Goal: Browse casually

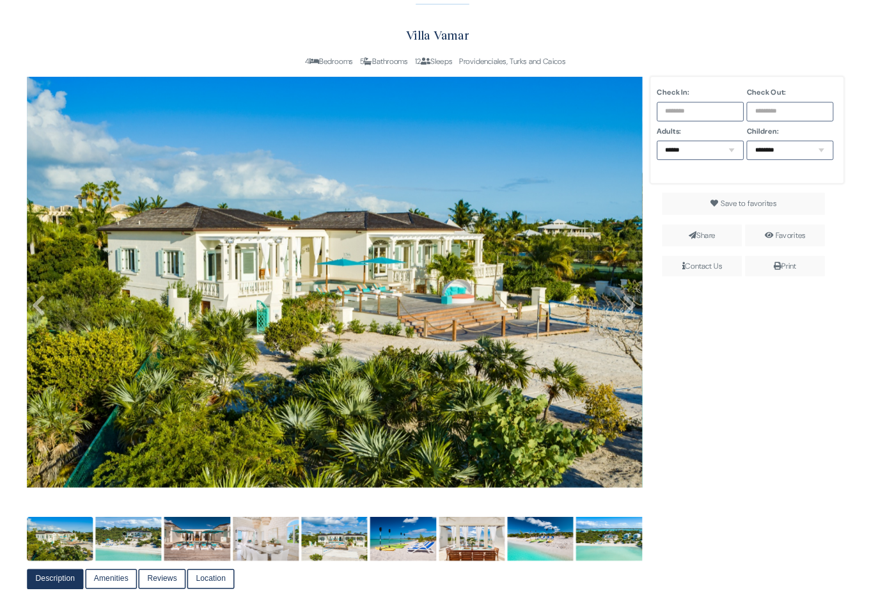
scroll to position [210, 0]
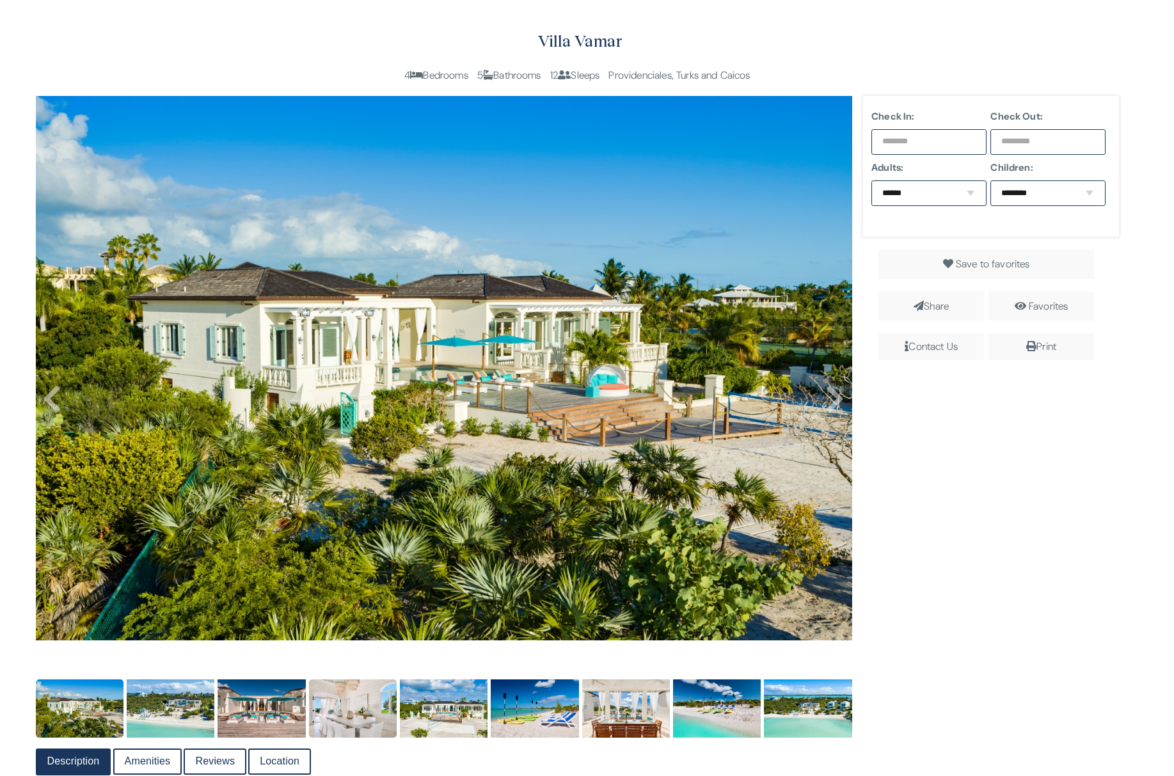
click at [345, 718] on img at bounding box center [353, 708] width 88 height 59
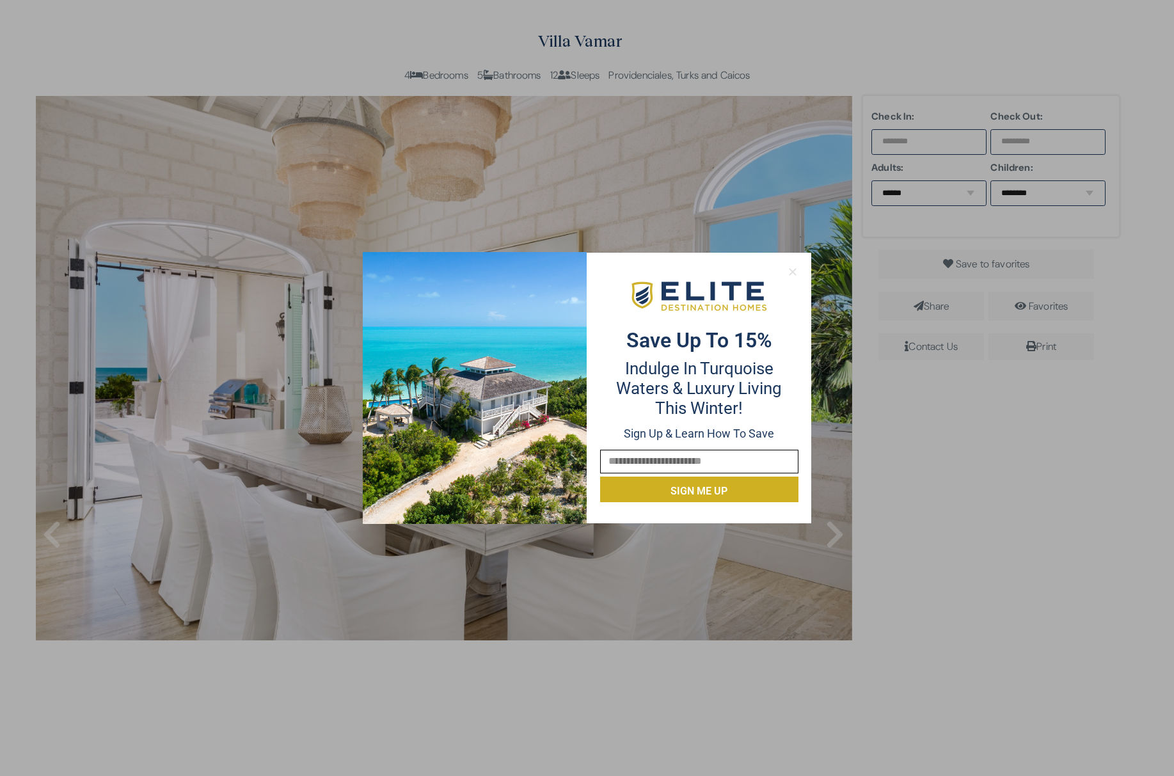
click at [791, 271] on icon at bounding box center [792, 271] width 7 height 7
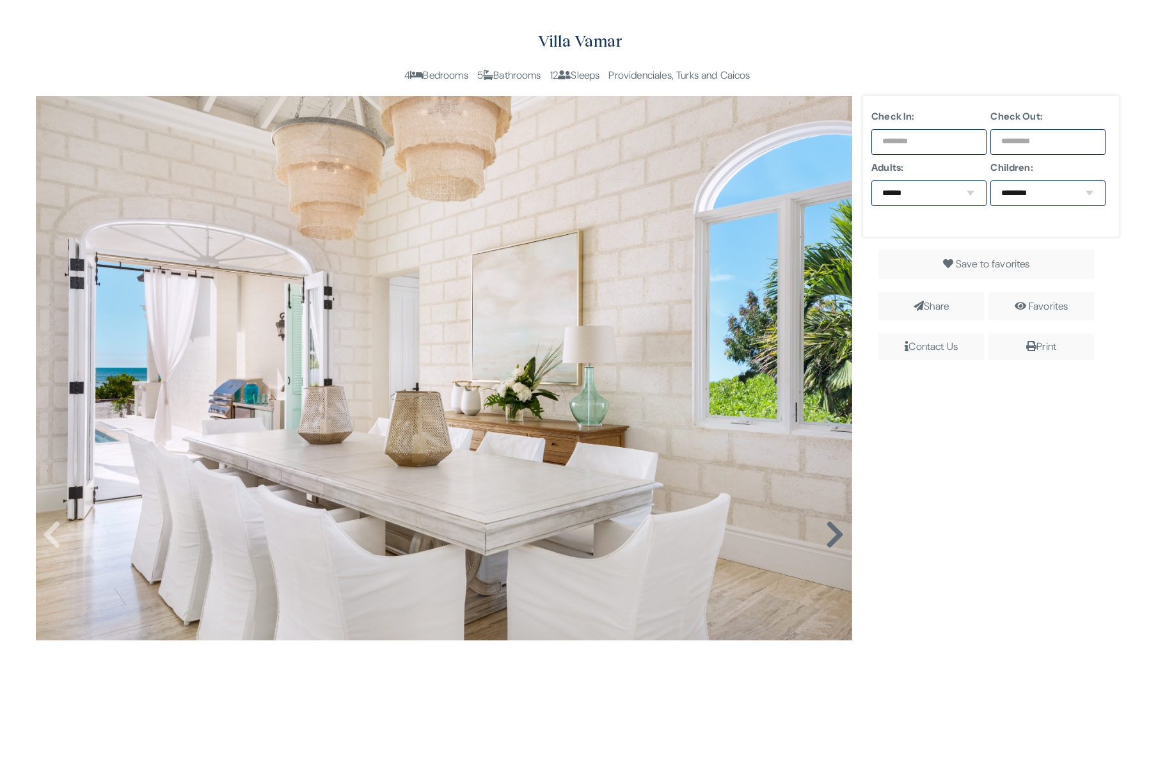
click at [832, 532] on icon at bounding box center [834, 534] width 19 height 31
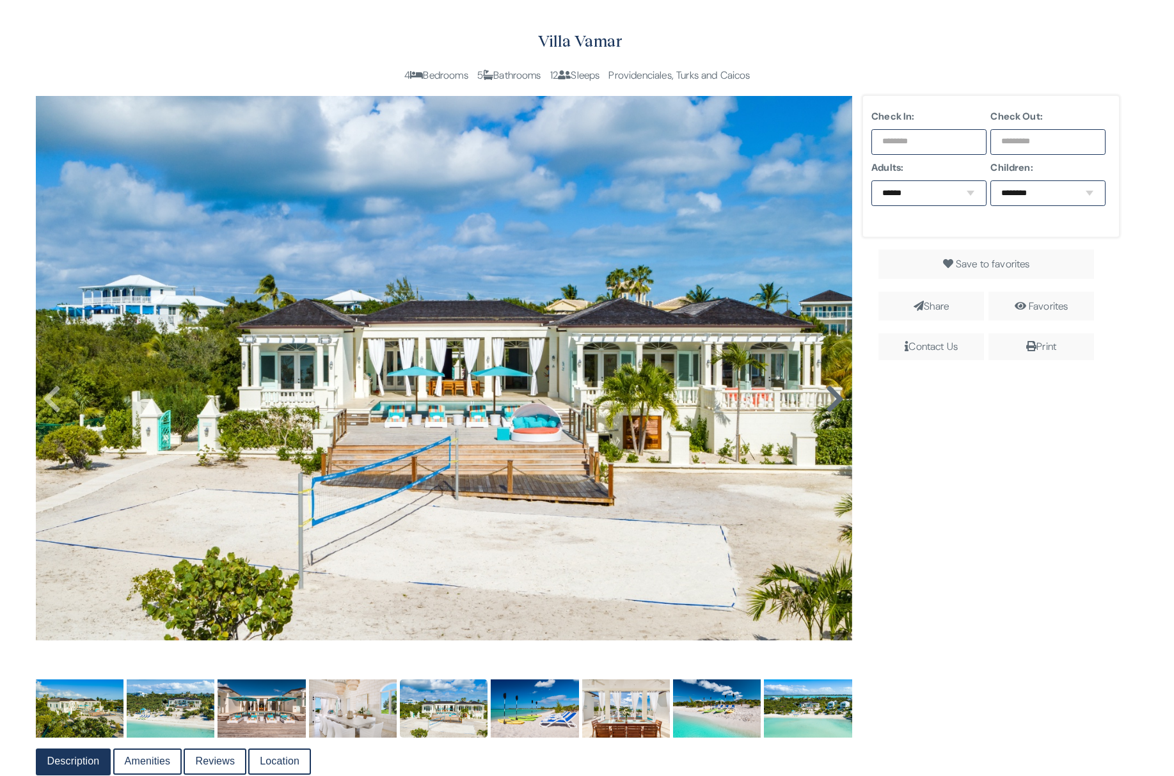
click at [830, 409] on icon at bounding box center [834, 399] width 19 height 31
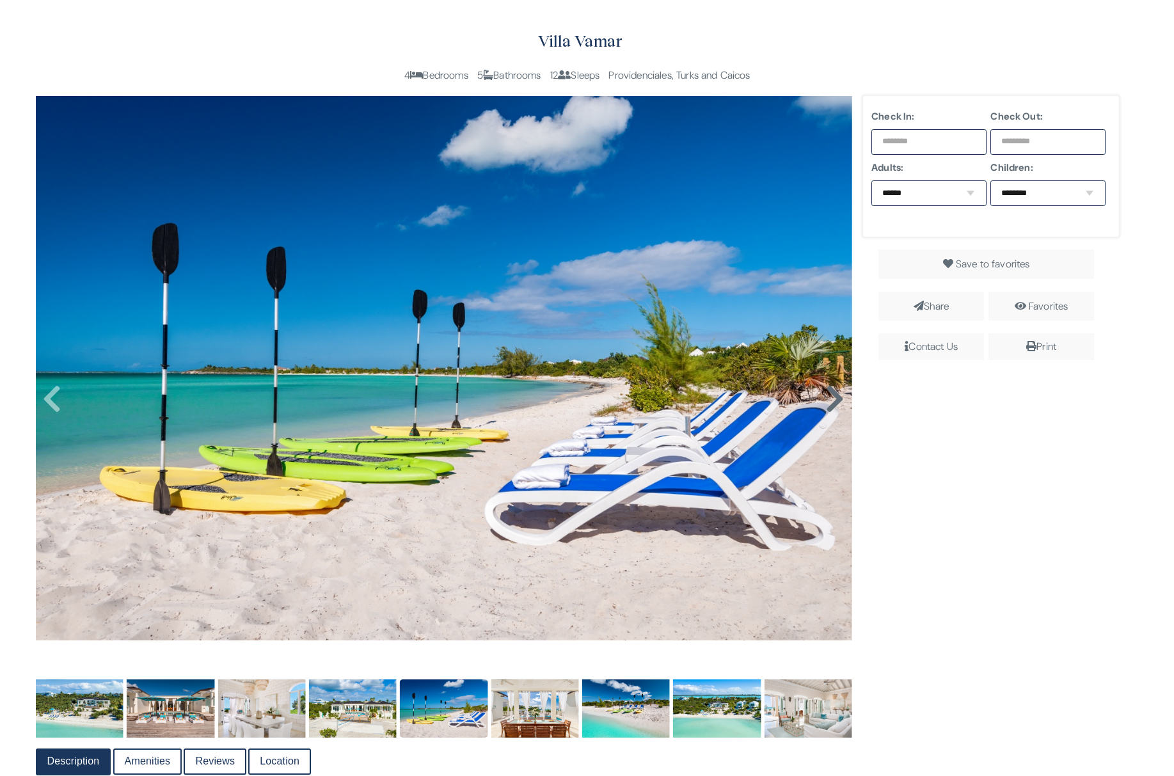
click at [830, 409] on icon at bounding box center [834, 399] width 19 height 31
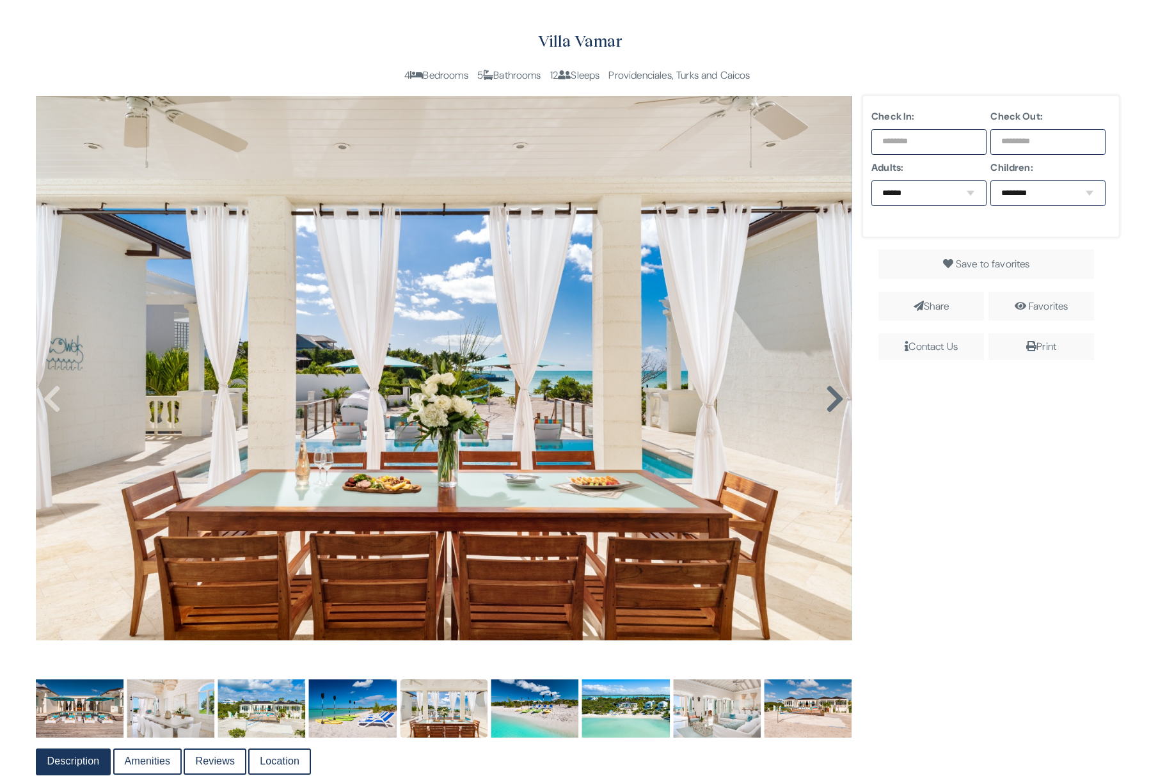
click at [830, 408] on icon at bounding box center [834, 399] width 19 height 31
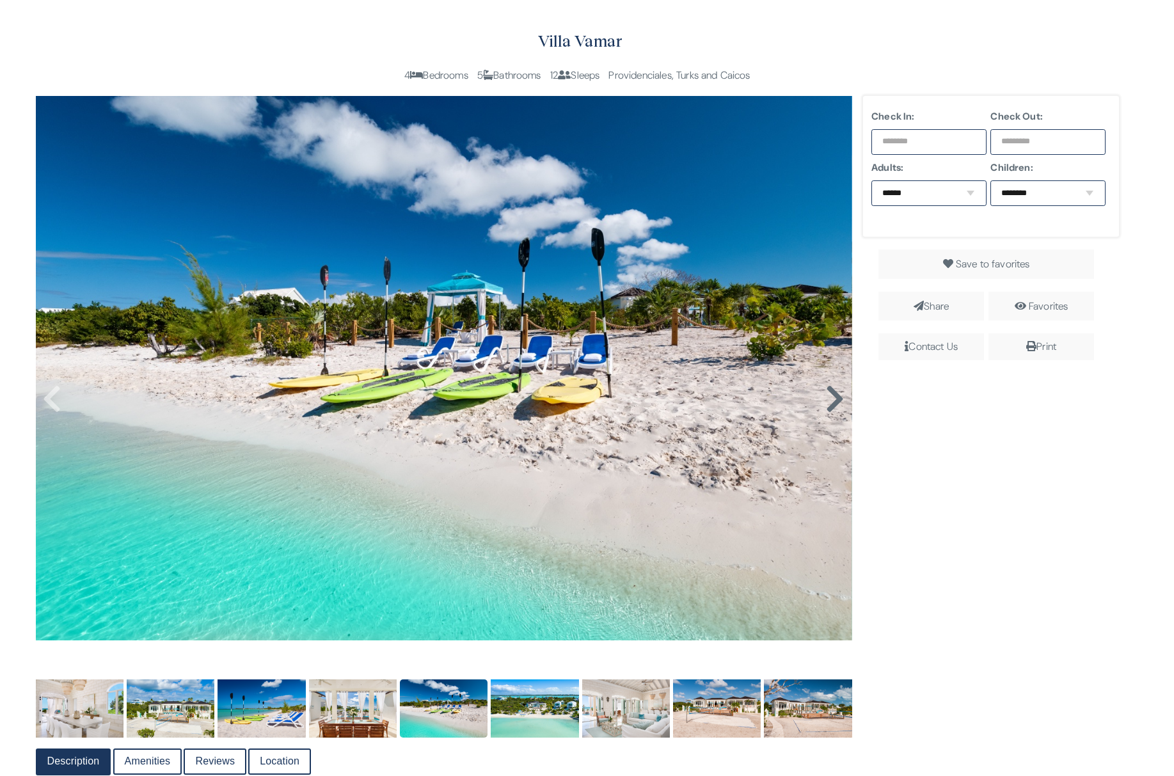
click at [828, 408] on icon at bounding box center [834, 399] width 19 height 31
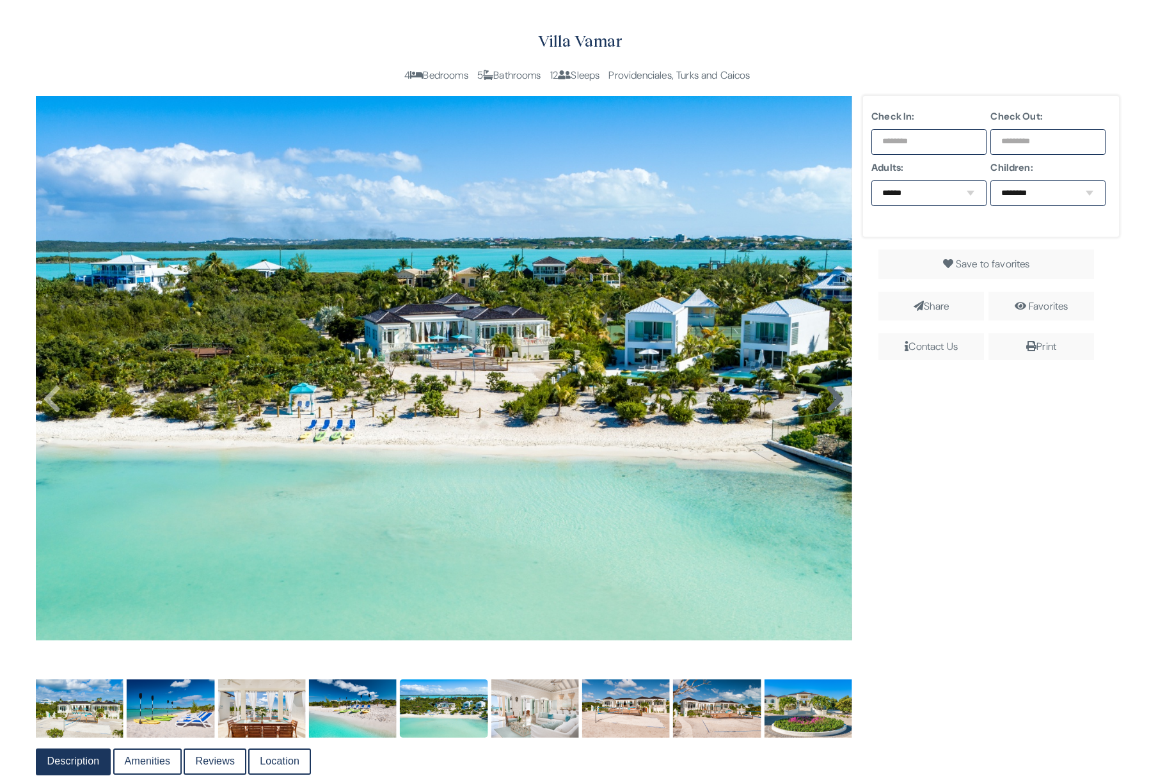
click at [828, 408] on icon at bounding box center [834, 399] width 19 height 31
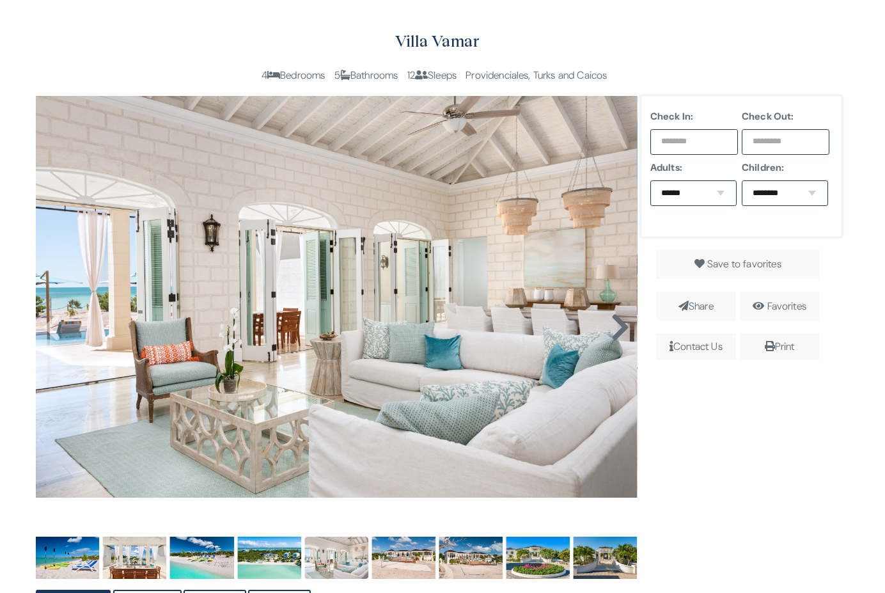
click at [618, 329] on icon at bounding box center [620, 327] width 19 height 31
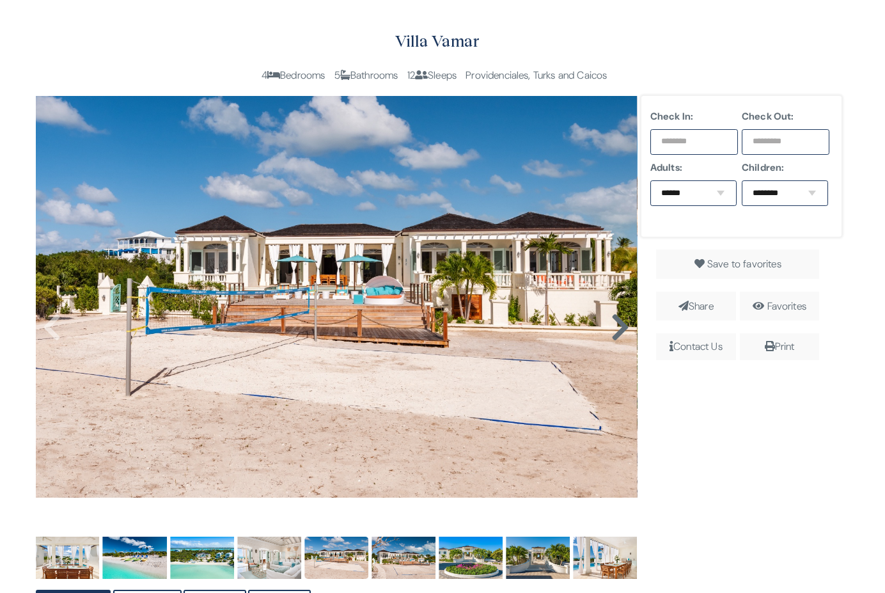
click at [618, 329] on icon at bounding box center [620, 327] width 19 height 31
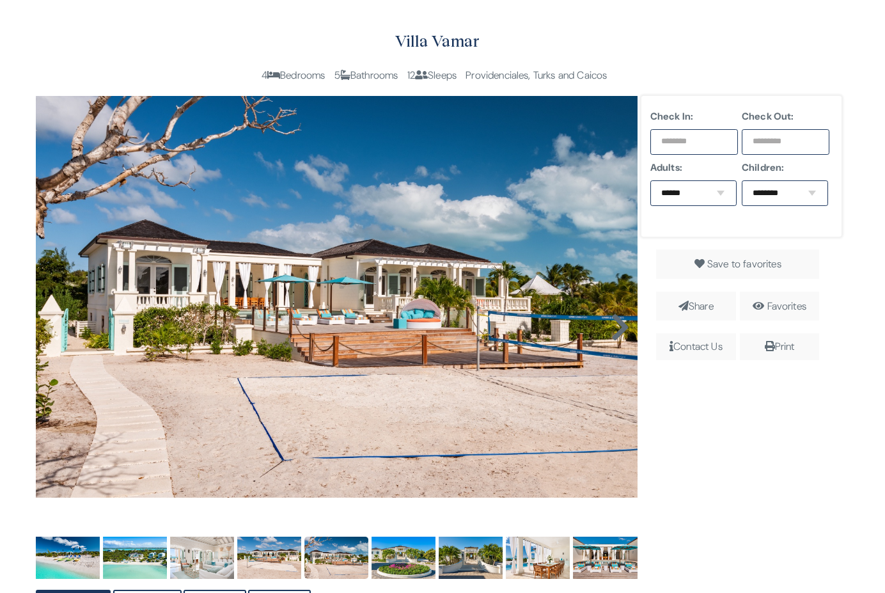
click at [618, 329] on icon at bounding box center [620, 327] width 19 height 31
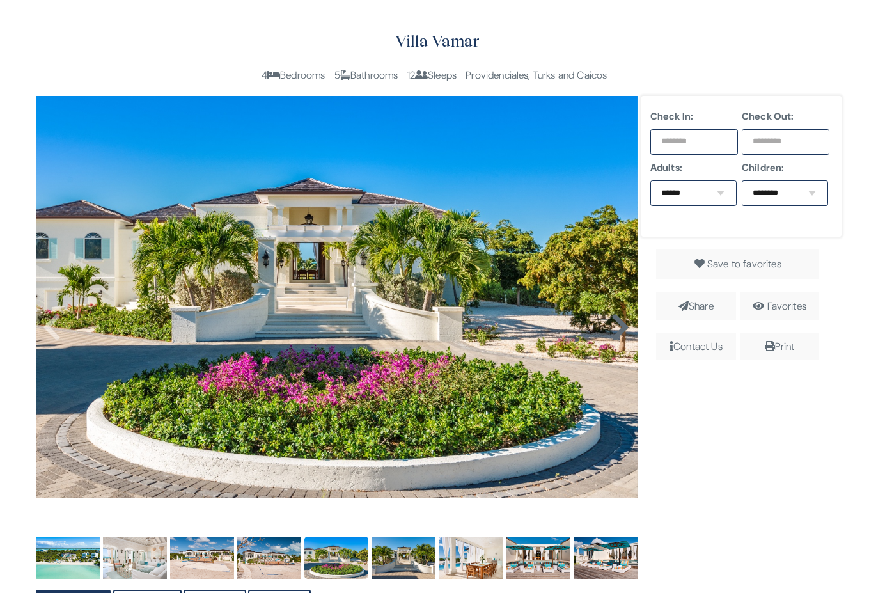
click at [618, 329] on icon at bounding box center [620, 327] width 19 height 31
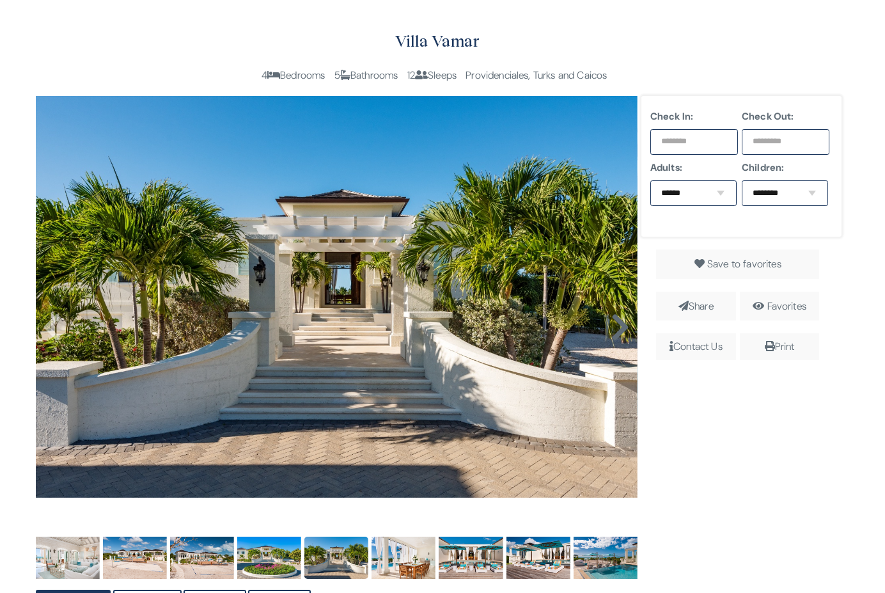
click at [618, 329] on icon at bounding box center [620, 327] width 19 height 31
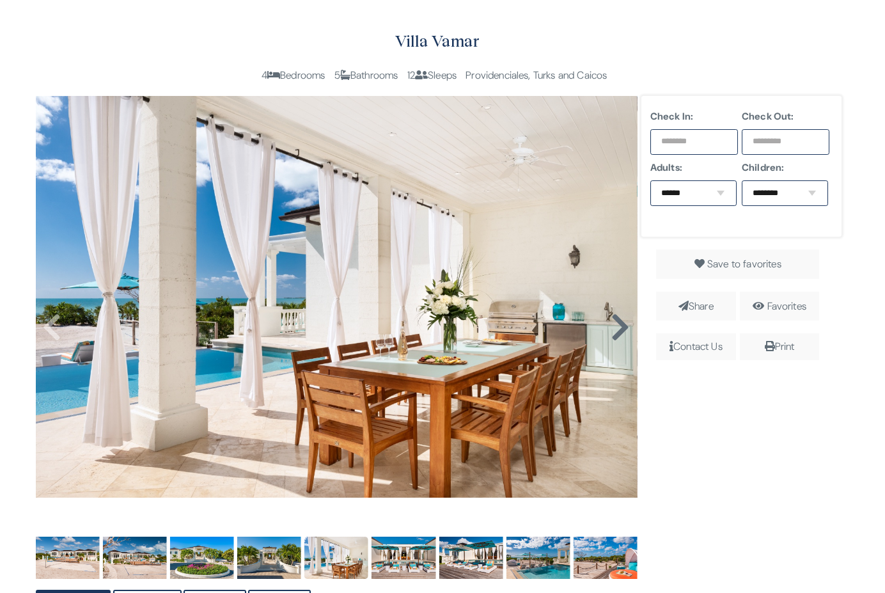
click at [618, 329] on icon at bounding box center [620, 327] width 19 height 31
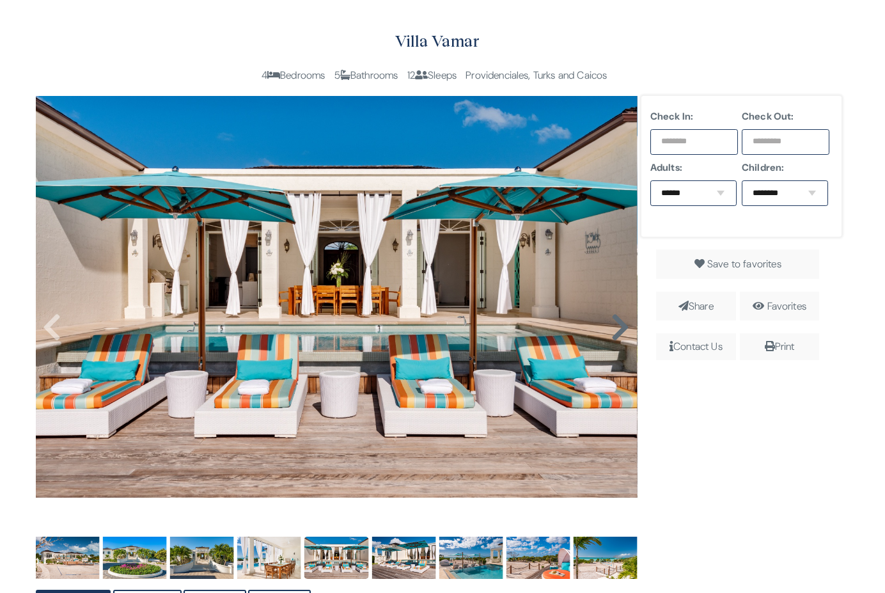
click at [618, 329] on icon at bounding box center [620, 327] width 19 height 31
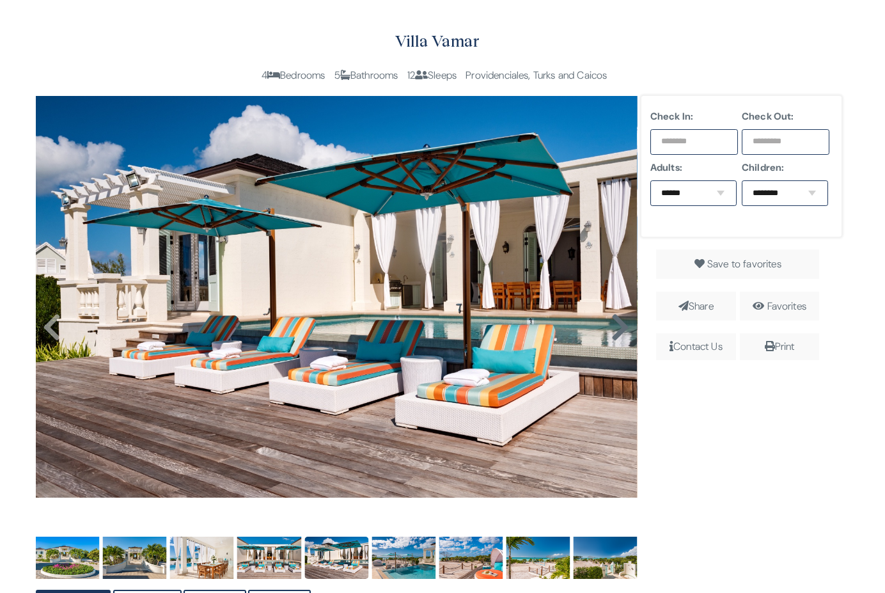
click at [618, 329] on icon at bounding box center [620, 327] width 19 height 31
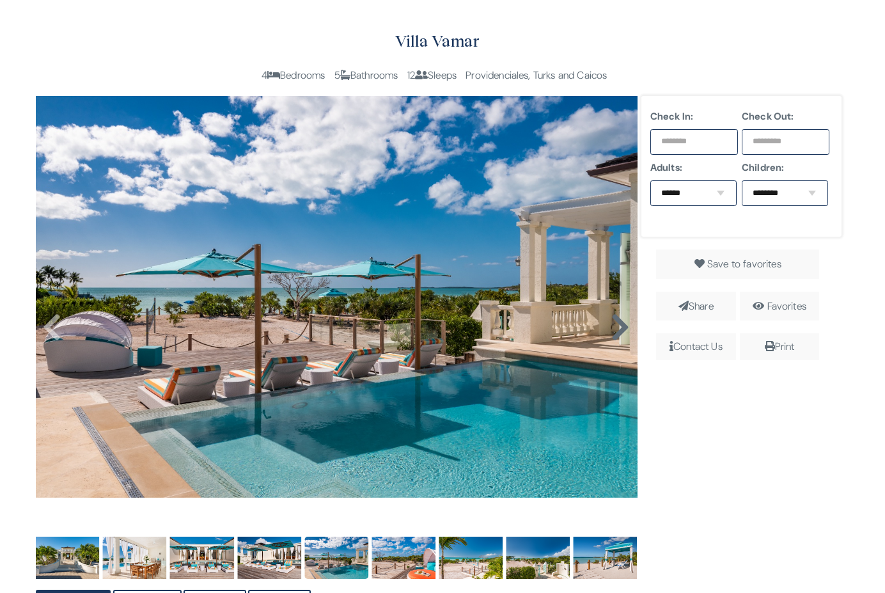
click at [618, 329] on icon at bounding box center [620, 327] width 19 height 31
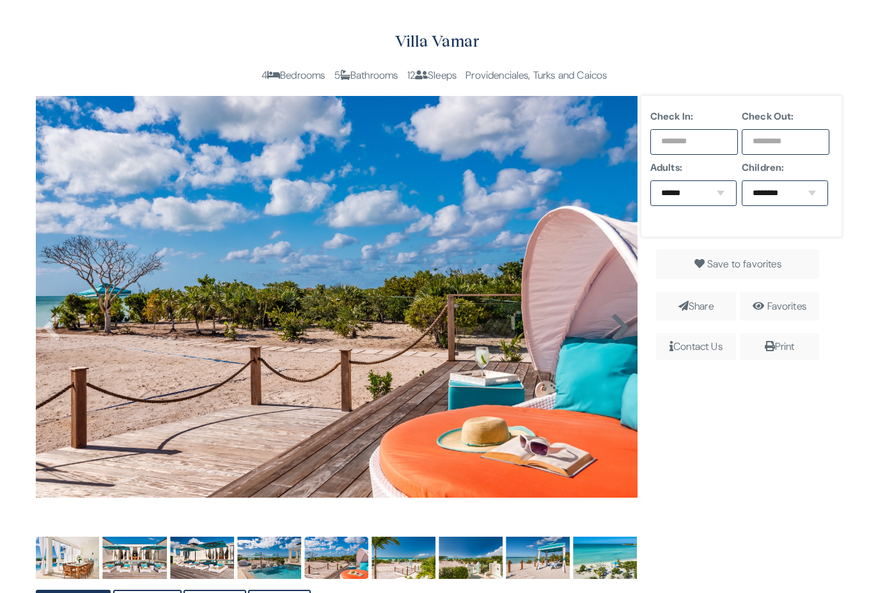
click at [618, 329] on icon at bounding box center [620, 327] width 19 height 31
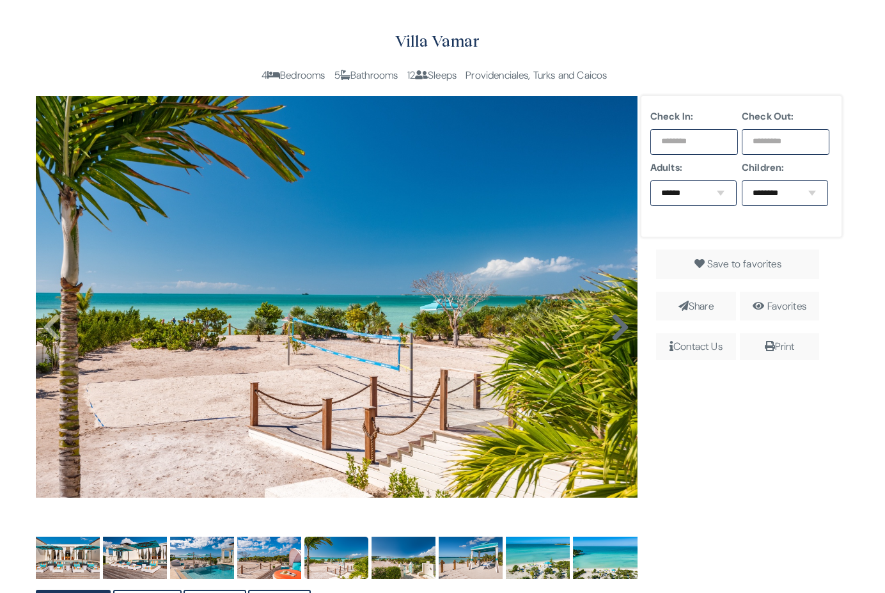
click at [618, 329] on icon at bounding box center [620, 327] width 19 height 31
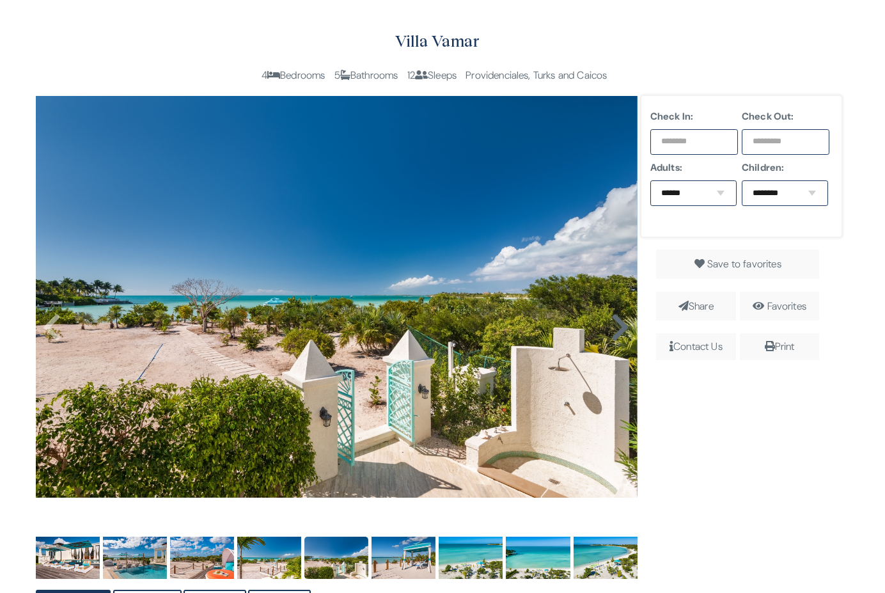
click at [618, 329] on icon at bounding box center [620, 327] width 19 height 31
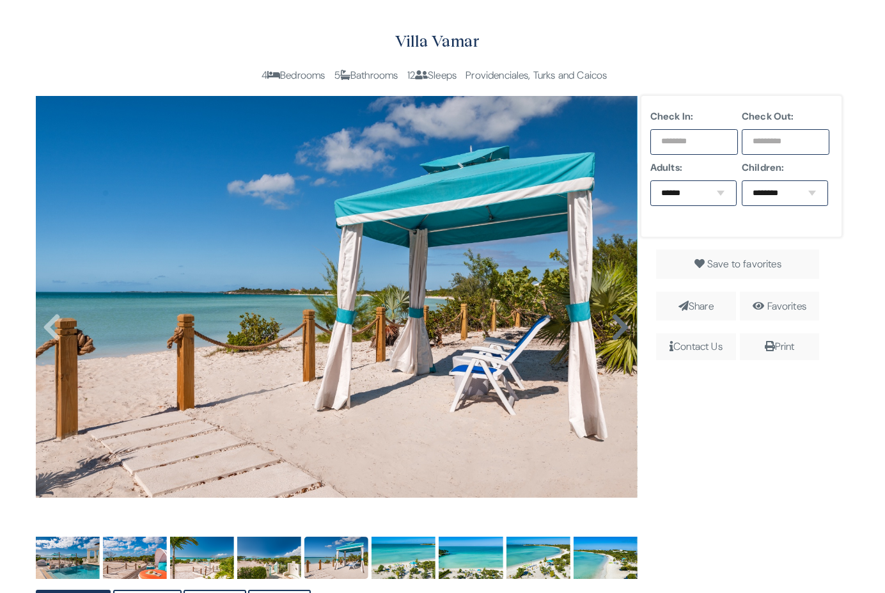
click at [618, 329] on icon at bounding box center [620, 327] width 19 height 31
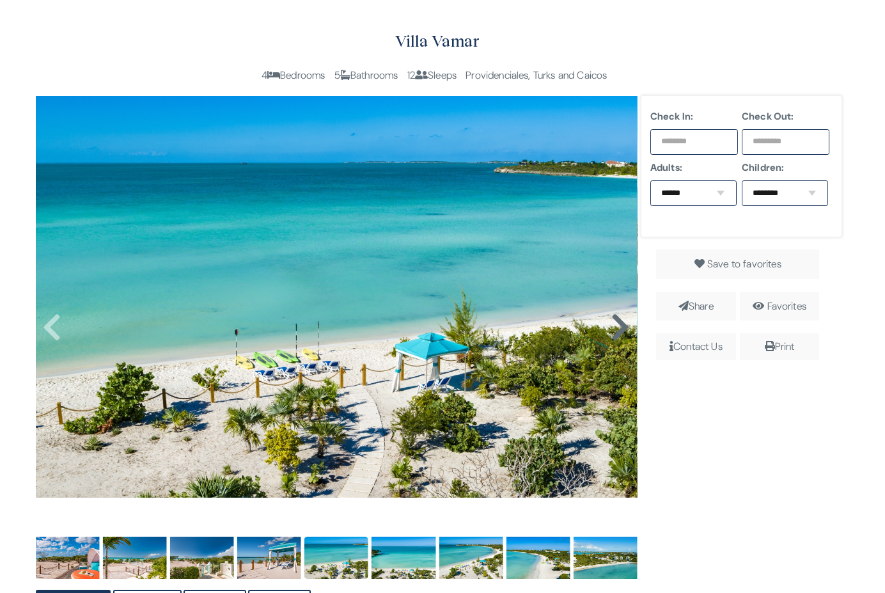
click at [618, 329] on icon at bounding box center [620, 327] width 19 height 31
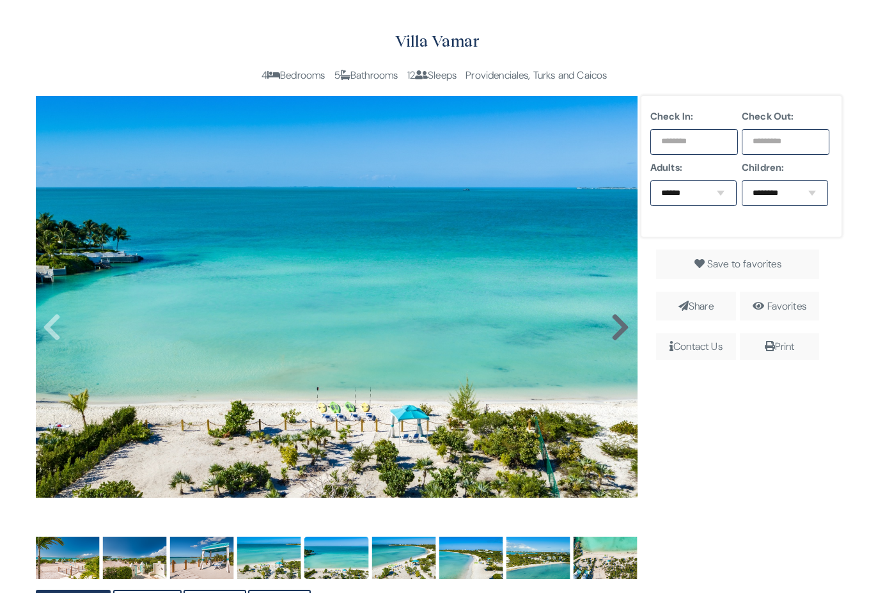
click at [618, 329] on icon at bounding box center [620, 327] width 19 height 31
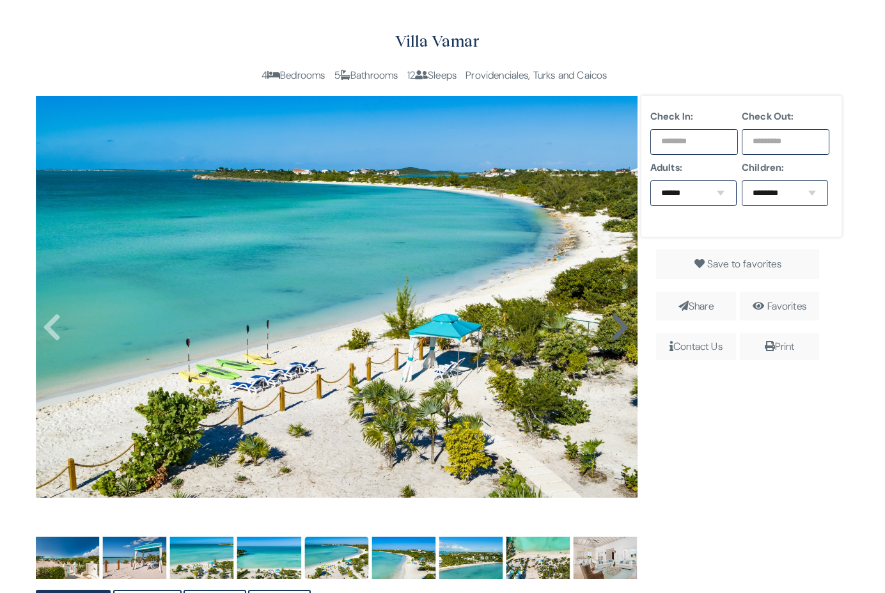
click at [618, 329] on icon at bounding box center [620, 327] width 19 height 31
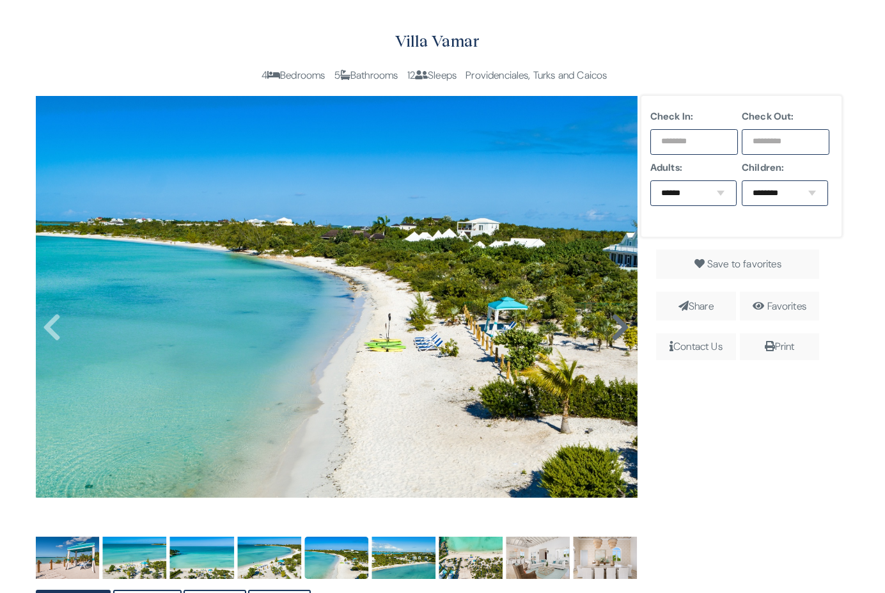
click at [618, 329] on icon at bounding box center [620, 327] width 19 height 31
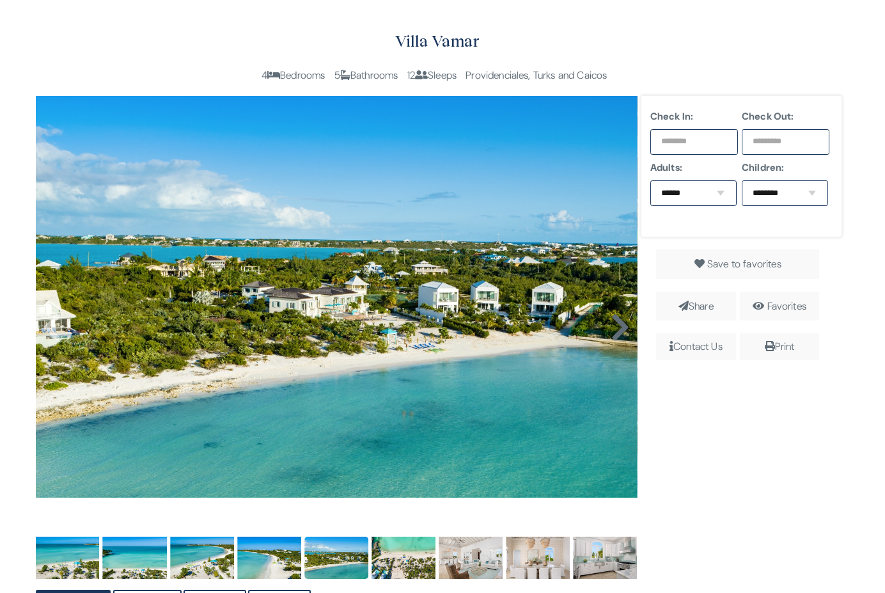
click at [618, 329] on icon at bounding box center [620, 327] width 19 height 31
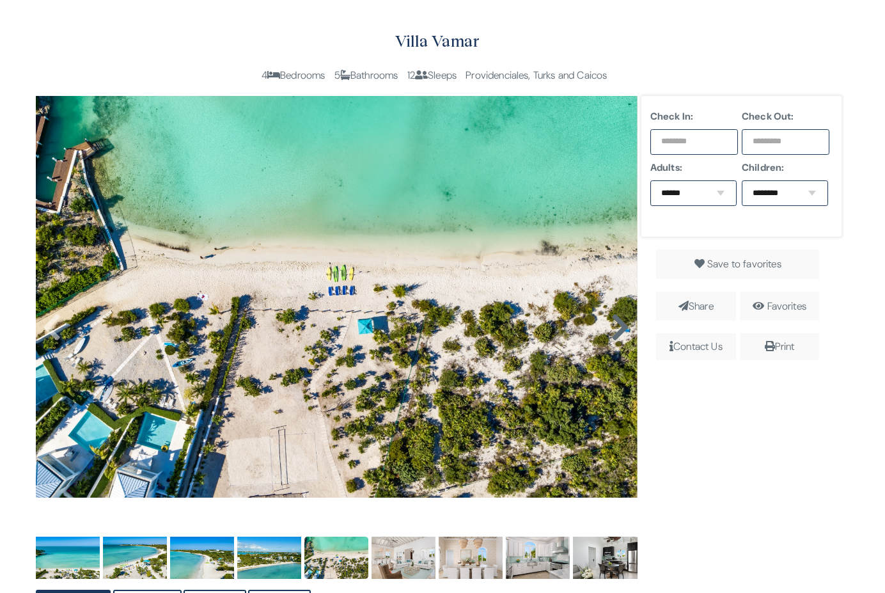
click at [618, 329] on icon at bounding box center [620, 327] width 19 height 31
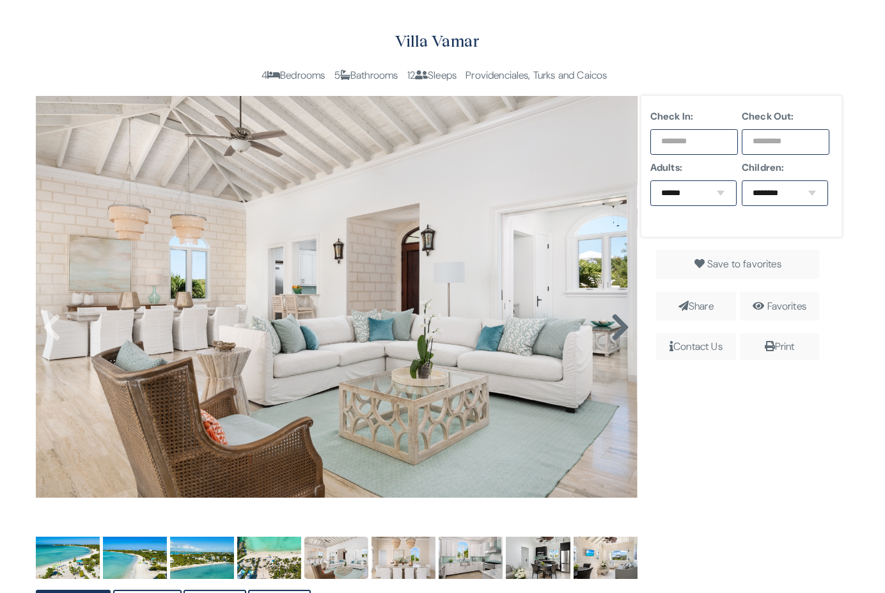
click at [618, 329] on icon at bounding box center [620, 327] width 19 height 31
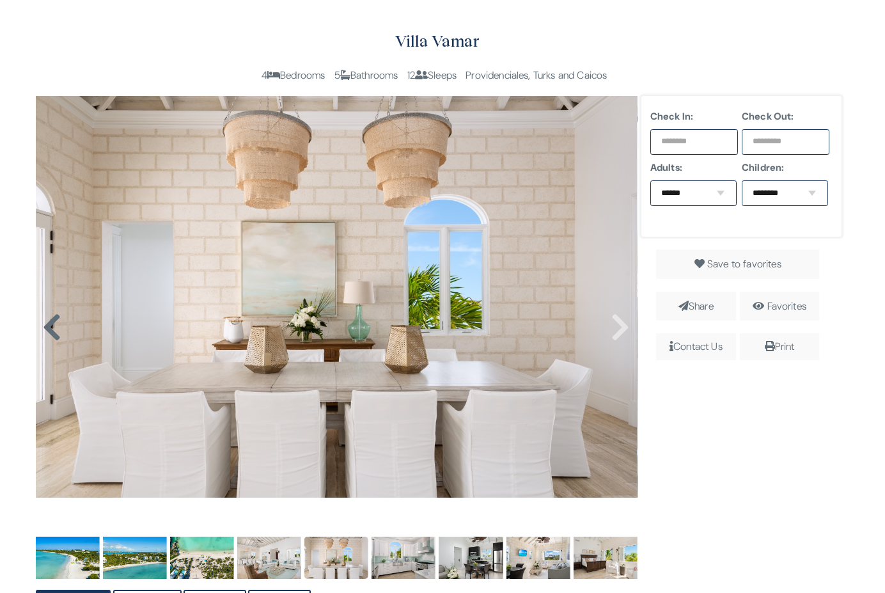
click at [51, 326] on icon at bounding box center [51, 327] width 19 height 31
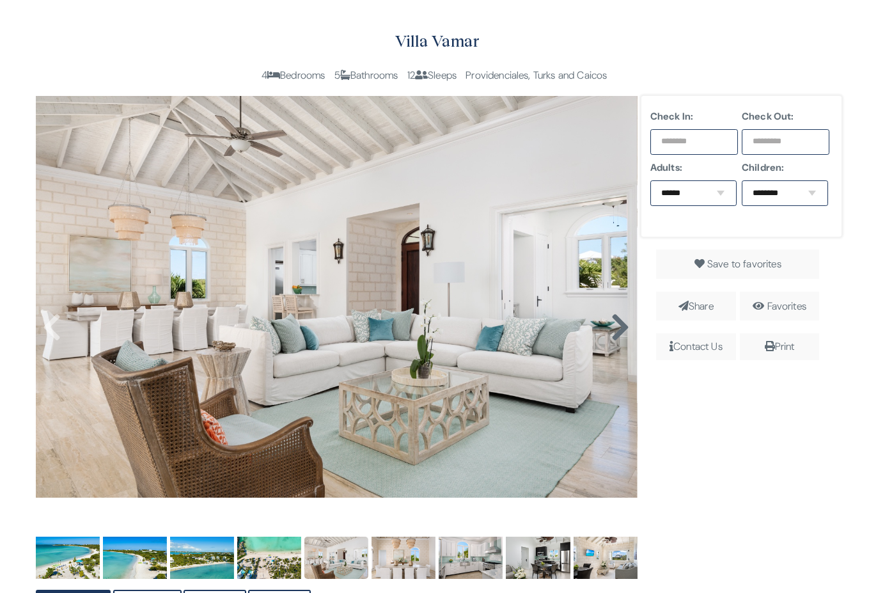
click at [619, 322] on icon at bounding box center [620, 327] width 19 height 31
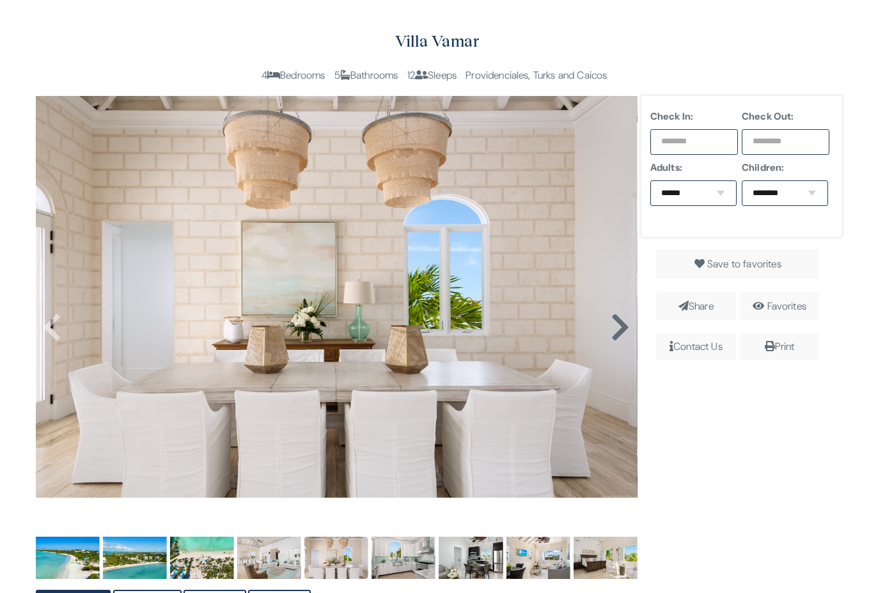
click at [619, 322] on icon at bounding box center [620, 327] width 19 height 31
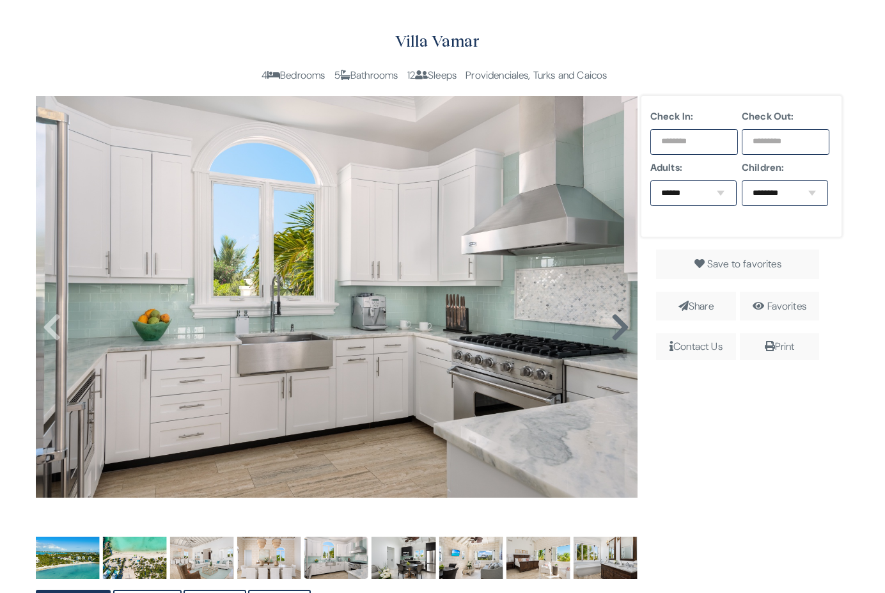
click at [619, 322] on icon at bounding box center [620, 327] width 19 height 31
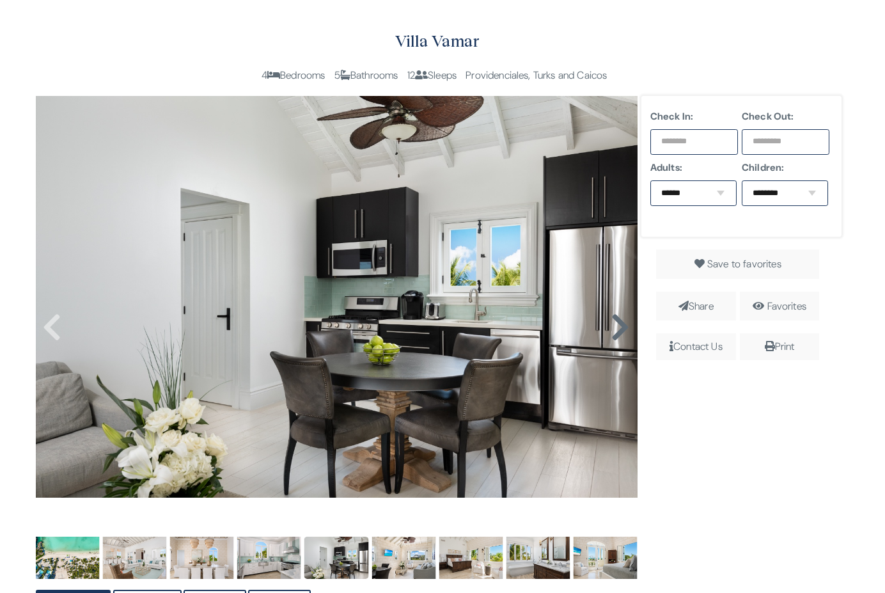
click at [619, 322] on icon at bounding box center [620, 327] width 19 height 31
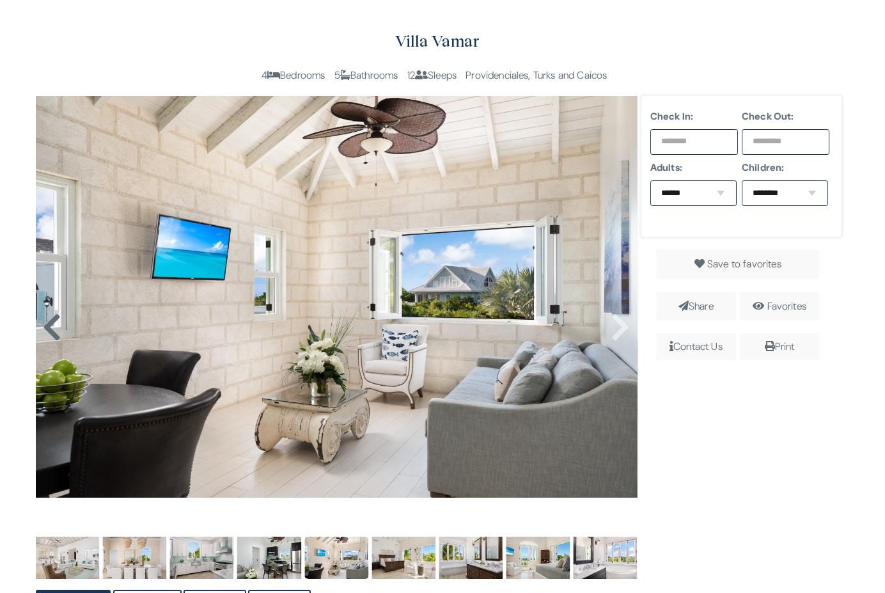
click at [54, 322] on icon at bounding box center [51, 327] width 19 height 31
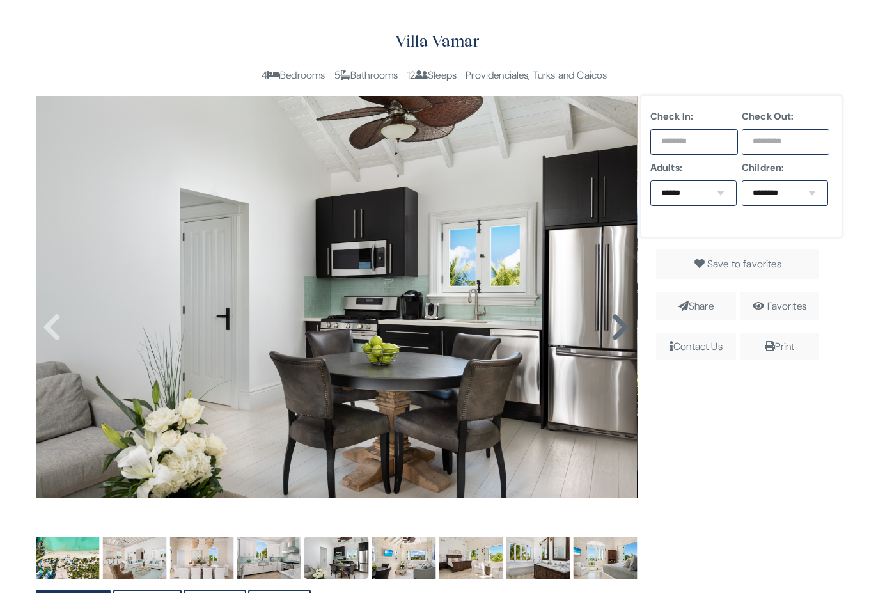
click at [621, 331] on icon at bounding box center [620, 327] width 19 height 31
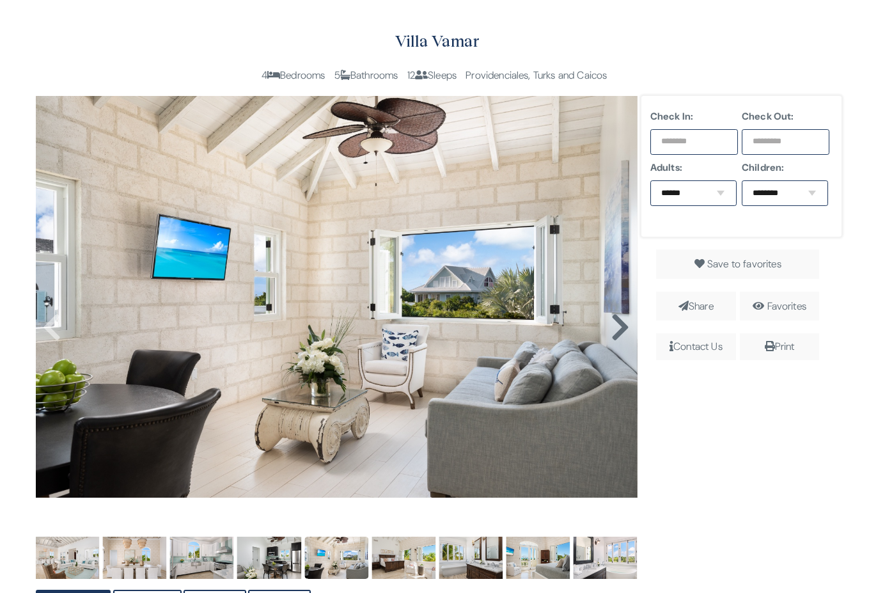
click at [621, 331] on icon at bounding box center [620, 327] width 19 height 31
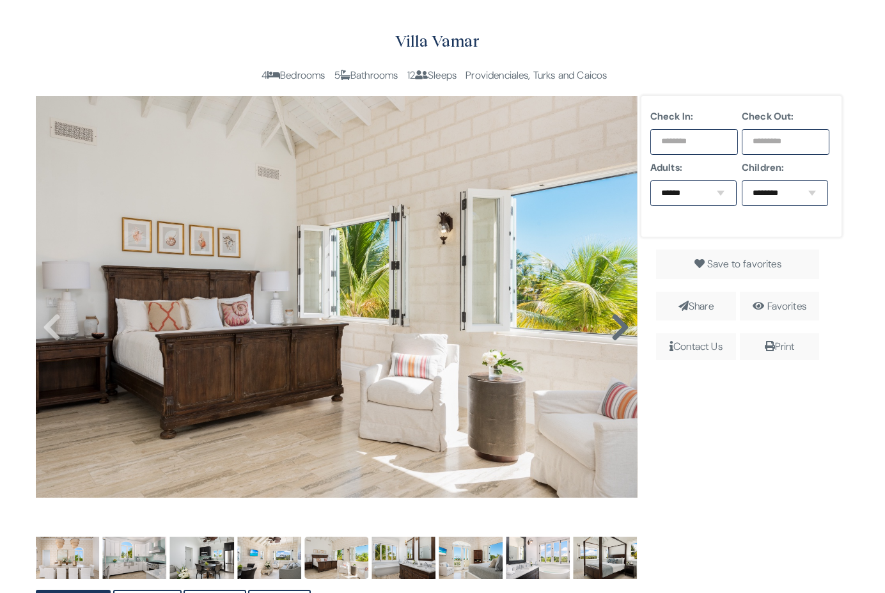
click at [620, 331] on icon at bounding box center [620, 327] width 19 height 31
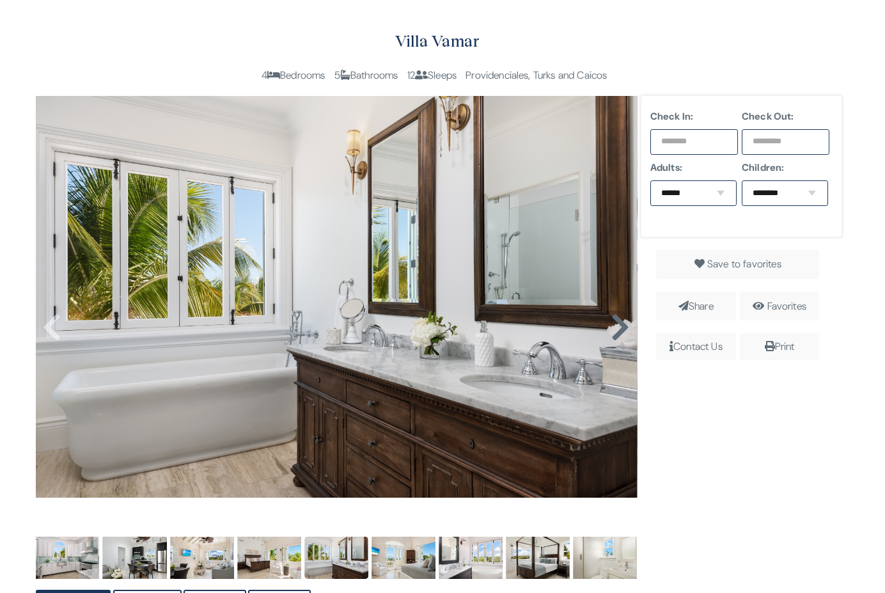
click at [620, 330] on icon at bounding box center [620, 327] width 19 height 31
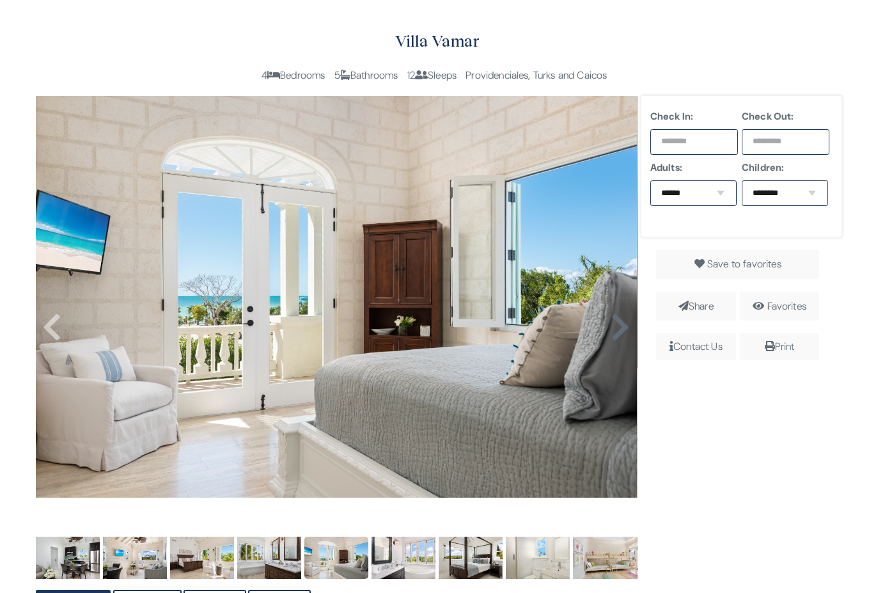
click at [620, 330] on icon at bounding box center [620, 327] width 19 height 31
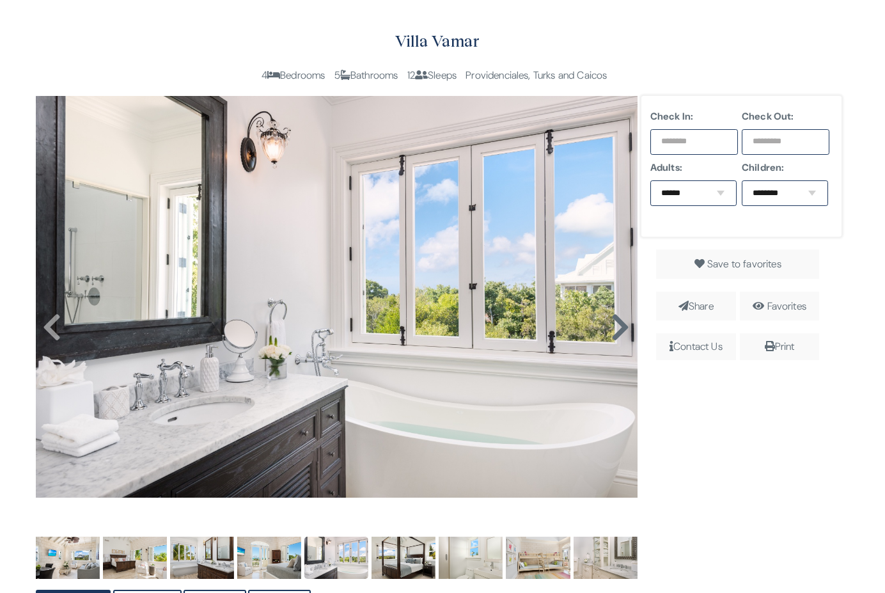
click at [619, 329] on icon at bounding box center [620, 327] width 19 height 31
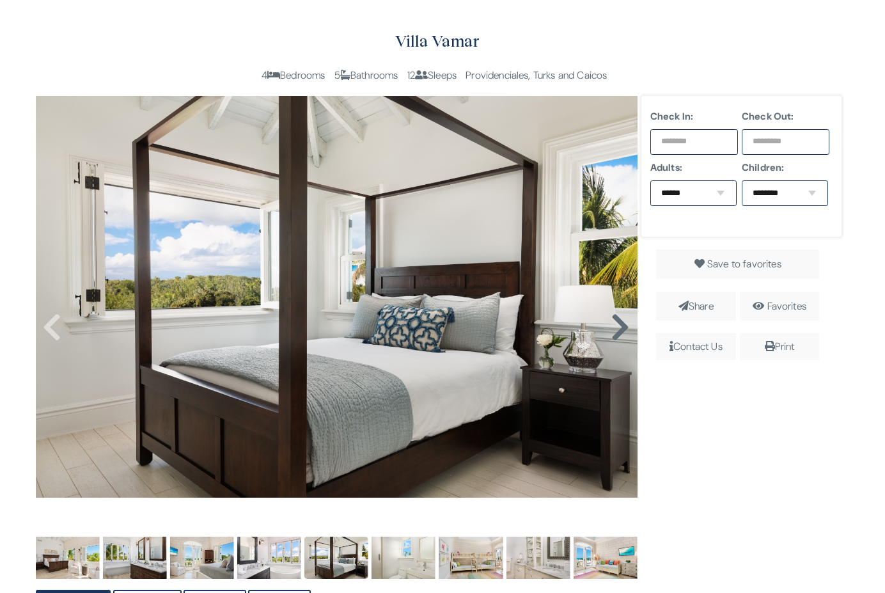
click at [619, 329] on icon at bounding box center [620, 327] width 19 height 31
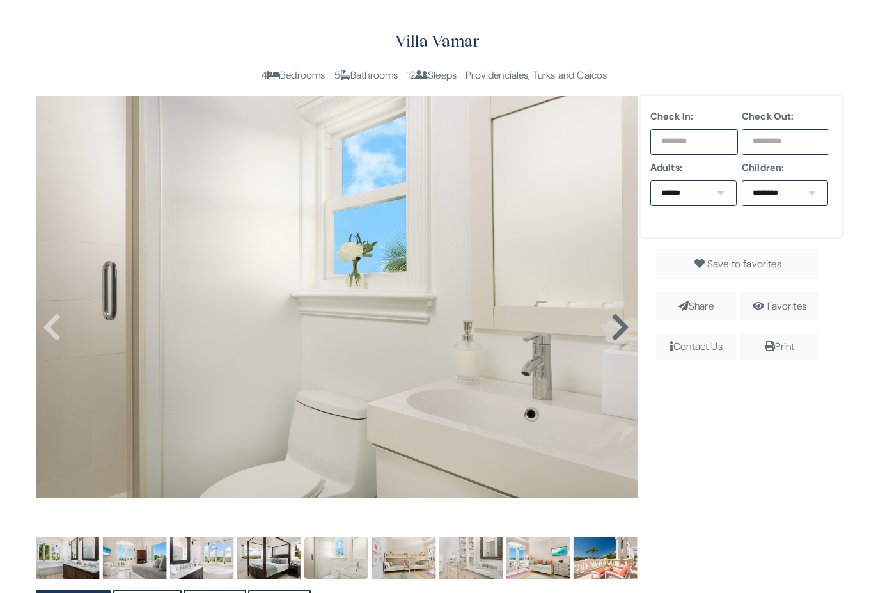
click at [618, 329] on icon at bounding box center [620, 327] width 19 height 31
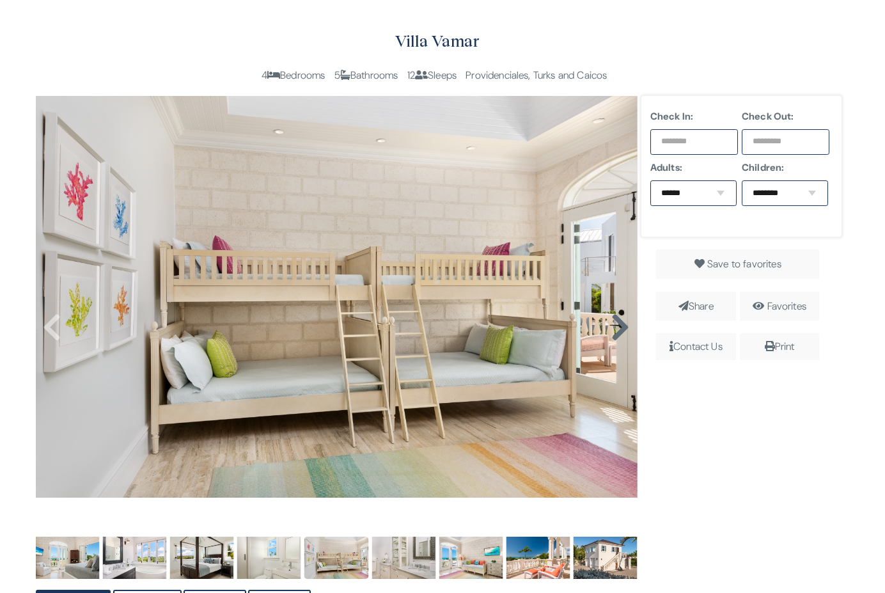
click at [618, 329] on icon at bounding box center [620, 327] width 19 height 31
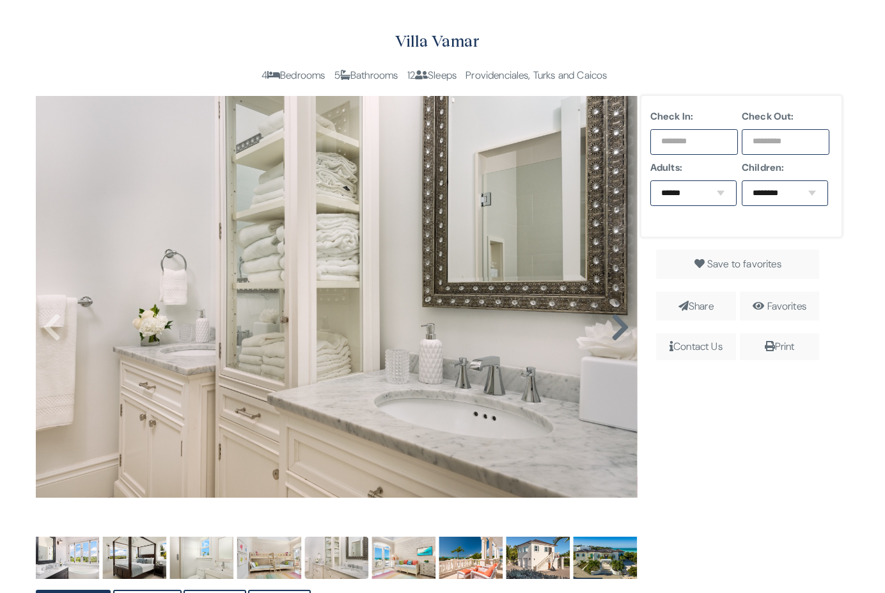
click at [618, 329] on icon at bounding box center [620, 327] width 19 height 31
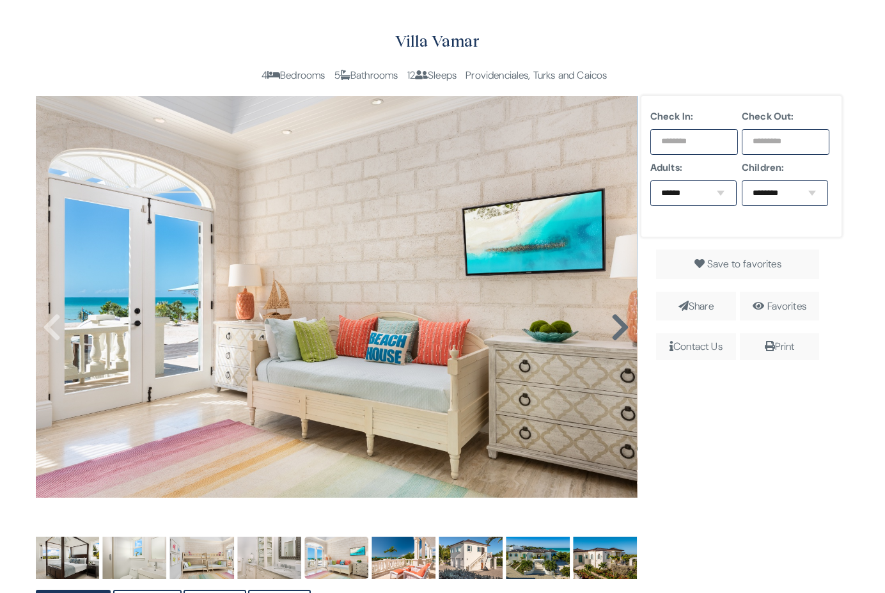
click at [618, 329] on icon at bounding box center [620, 327] width 19 height 31
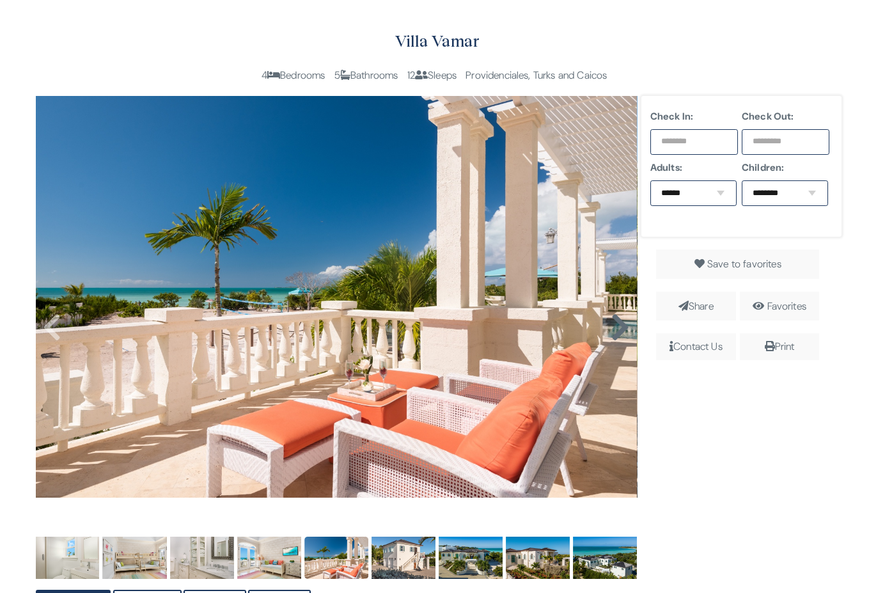
click at [618, 329] on icon at bounding box center [620, 327] width 19 height 31
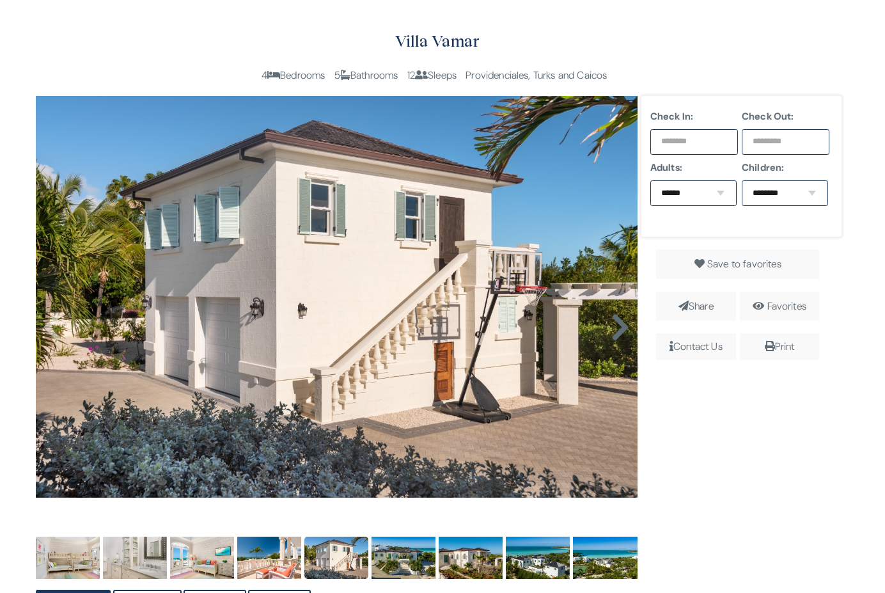
click at [618, 329] on icon at bounding box center [620, 327] width 19 height 31
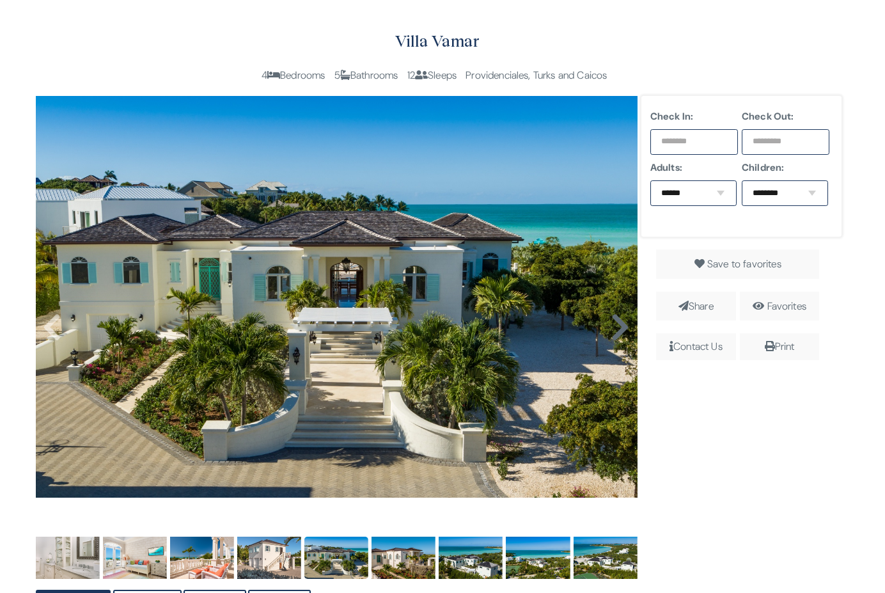
click at [618, 329] on icon at bounding box center [620, 327] width 19 height 31
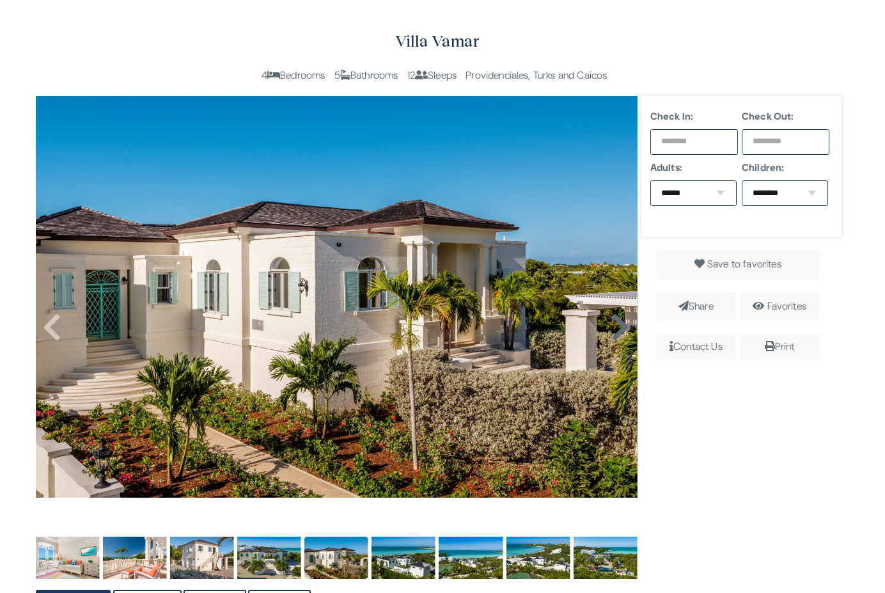
click at [618, 329] on icon at bounding box center [620, 327] width 19 height 31
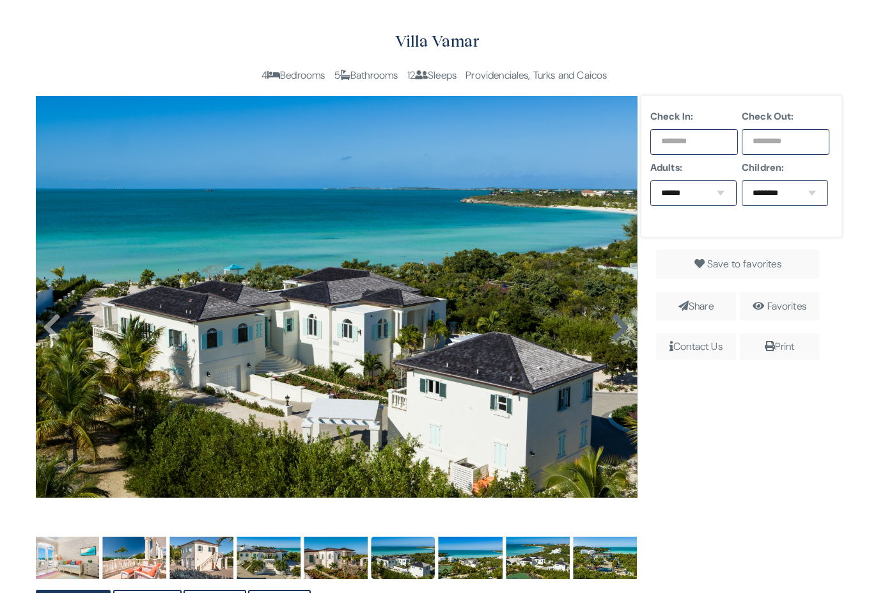
click at [618, 329] on icon at bounding box center [620, 327] width 19 height 31
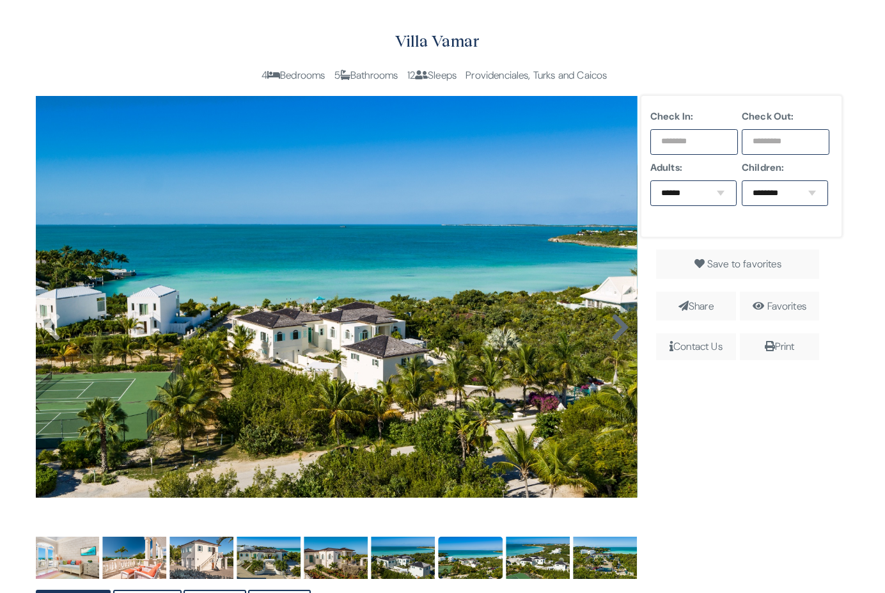
click at [618, 329] on icon at bounding box center [620, 327] width 19 height 31
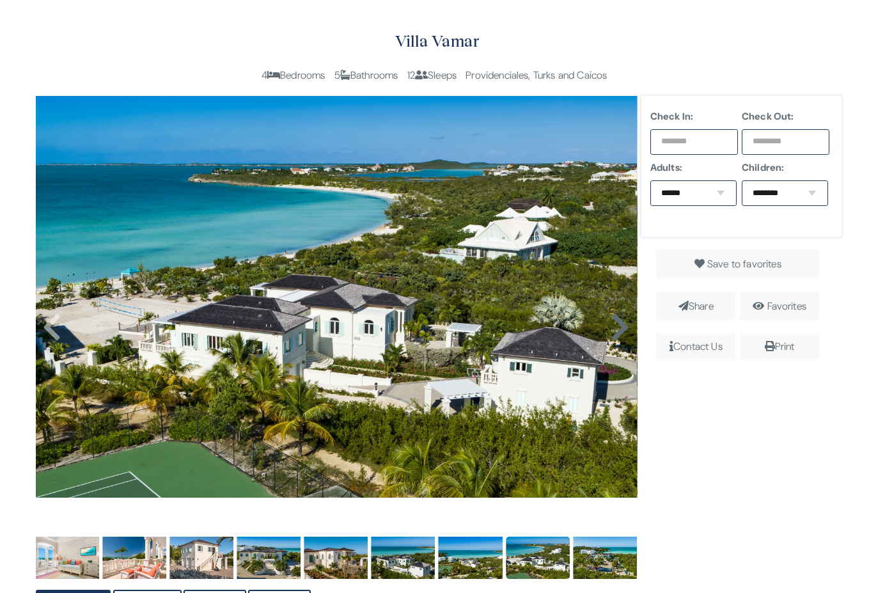
click at [618, 329] on icon at bounding box center [620, 327] width 19 height 31
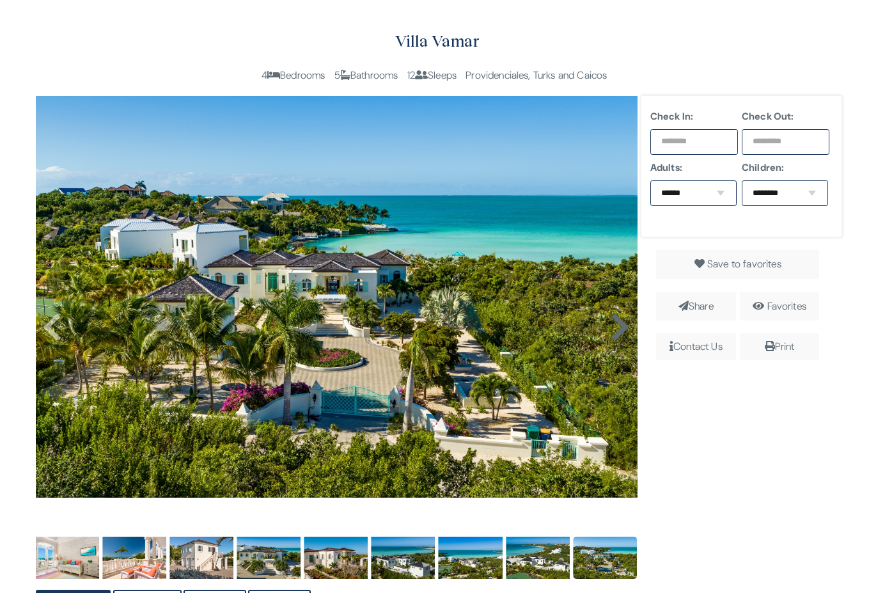
click at [618, 329] on icon at bounding box center [620, 327] width 19 height 31
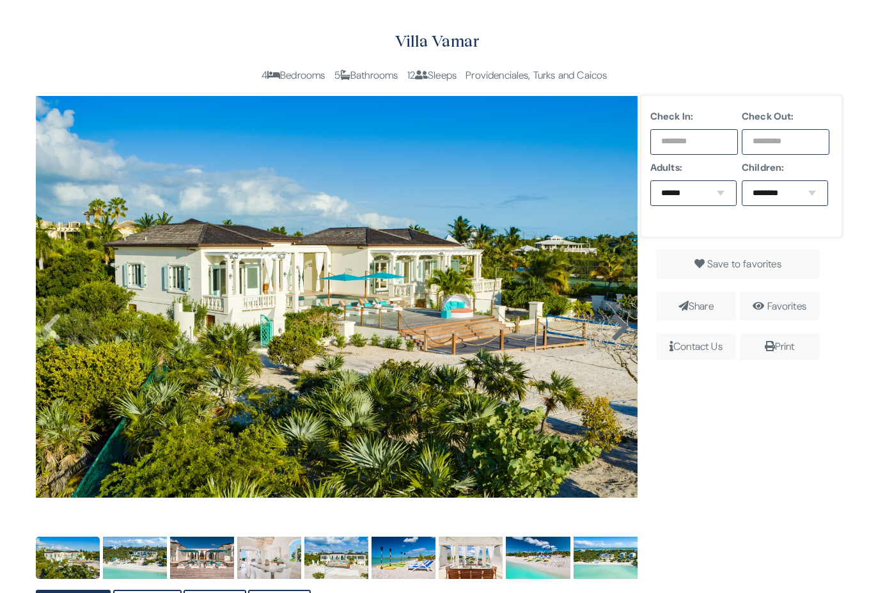
click at [618, 329] on img at bounding box center [337, 296] width 602 height 401
click at [618, 329] on icon at bounding box center [620, 327] width 19 height 31
